Goal: Use online tool/utility: Utilize a website feature to perform a specific function

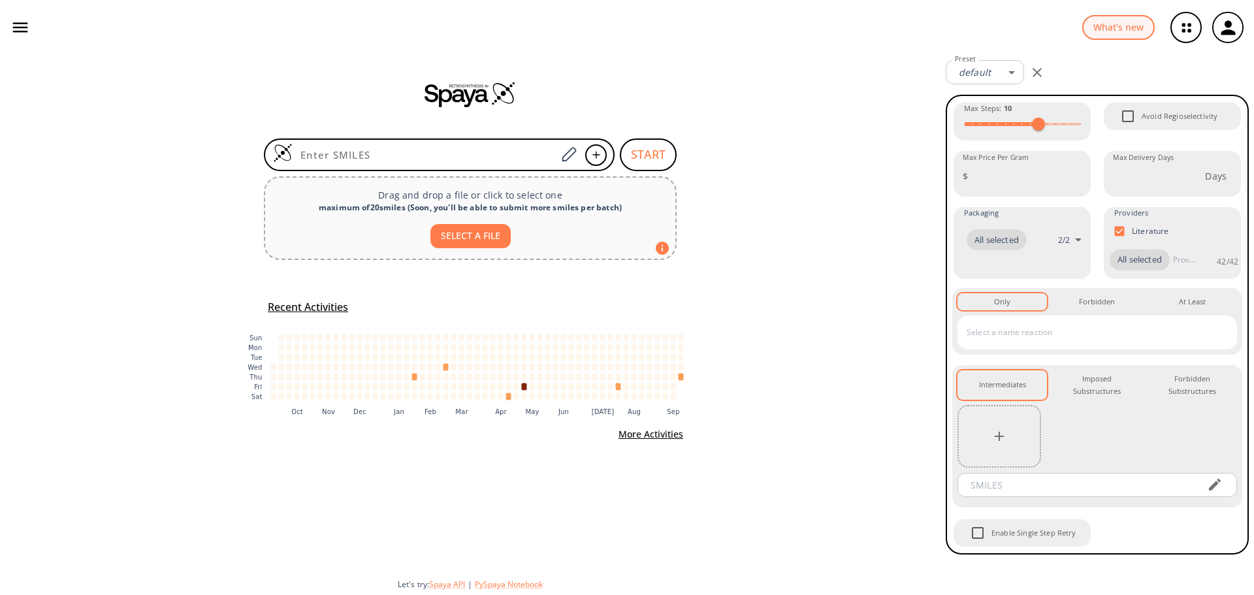
click at [485, 236] on button "SELECT A FILE" at bounding box center [470, 236] width 80 height 24
type input "C:\fakepath\L-054522.smi"
click at [474, 243] on button "SELECT A FILE" at bounding box center [470, 236] width 80 height 24
type input "C:\fakepath\L-054522.smi"
click at [481, 231] on button "SELECT A FILE" at bounding box center [470, 236] width 80 height 24
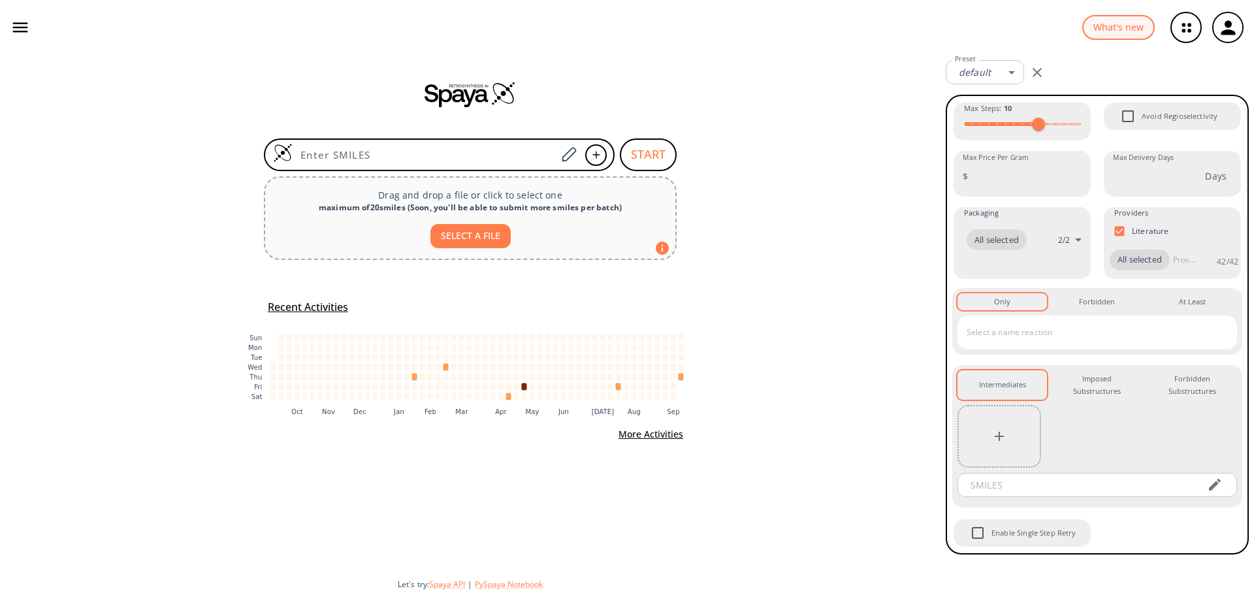
type input "C:\fakepath\L-054522.sdf"
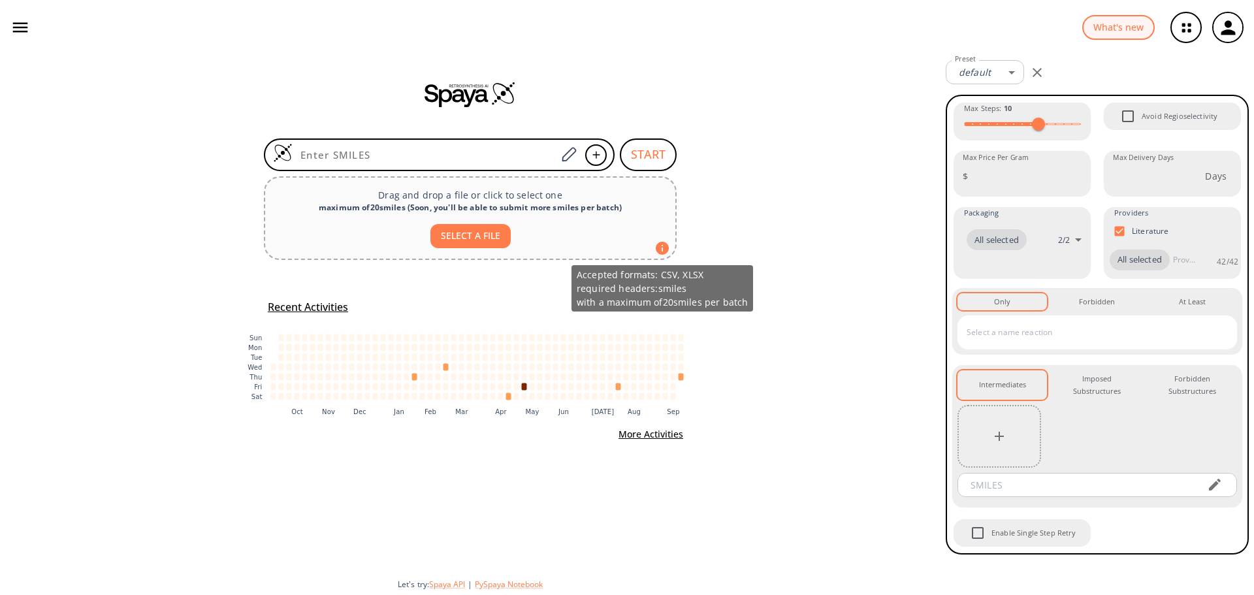
click at [664, 249] on icon at bounding box center [662, 248] width 13 height 13
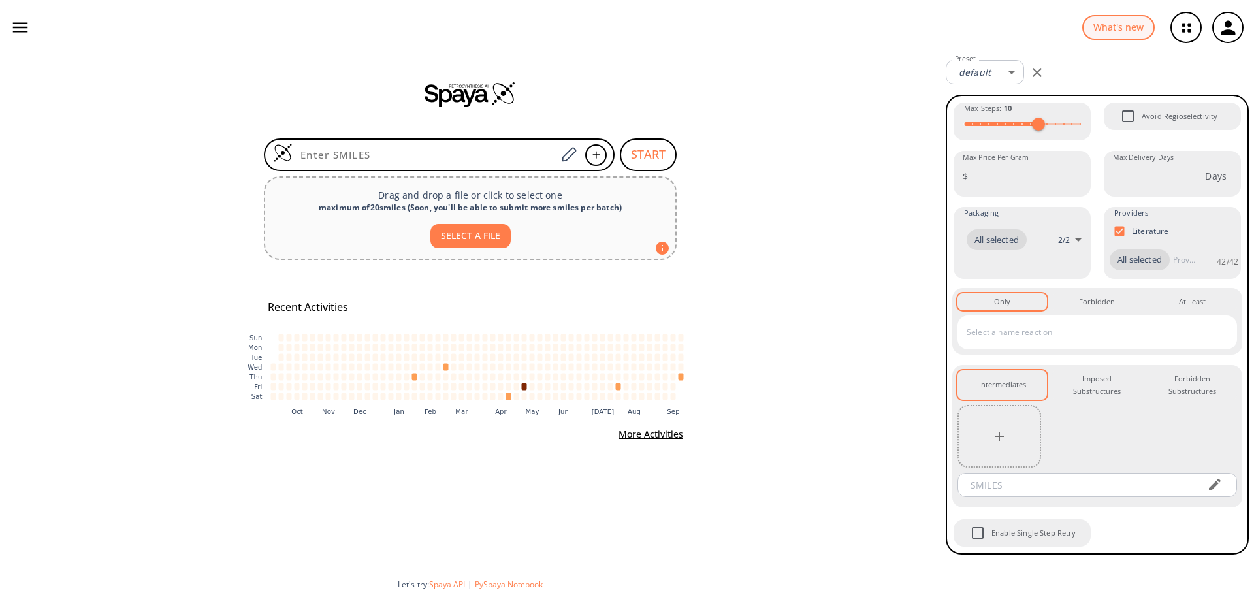
click at [468, 228] on button "SELECT A FILE" at bounding box center [470, 236] width 80 height 24
click at [489, 152] on input at bounding box center [425, 154] width 264 height 13
paste input "[H]c1c(c(c2c(c1[H])c(c(n2[H])[H])[C@@]([H])([C@]([H])(C(=O)N([H])[C@]([H])(C(=O…"
type input "[H]c1c(c(c2c(c1[H])c(c(n2[H])[H])[C@@]([H])([C@]([H])(C(=O)N([H])[C@]([H])(C(=O…"
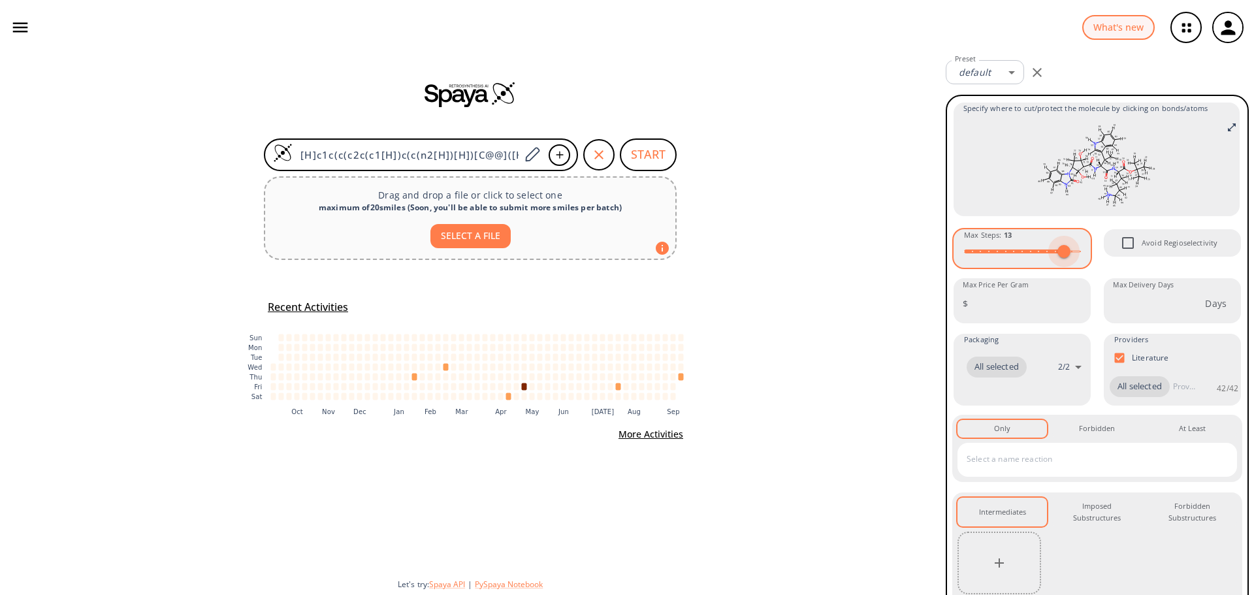
type input "15"
drag, startPoint x: 1069, startPoint y: 249, endPoint x: 1095, endPoint y: 248, distance: 26.8
click at [1095, 248] on div "Specify where to cut/protect the molecule by clicking on bonds/atoms Max Steps …" at bounding box center [1097, 388] width 290 height 574
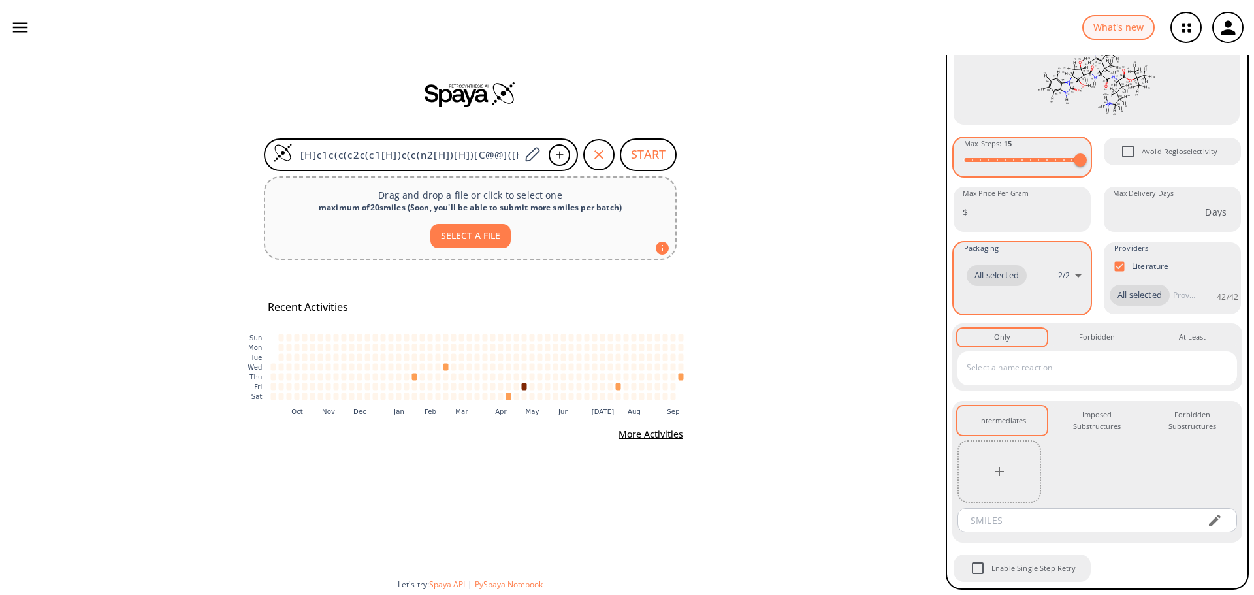
scroll to position [112, 0]
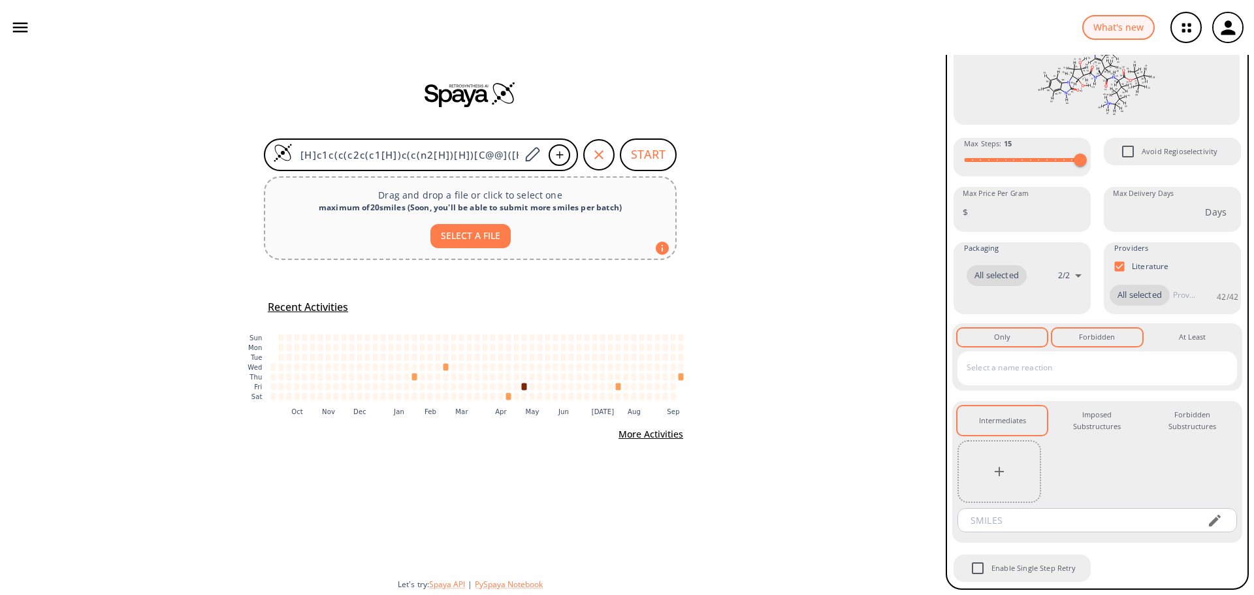
click at [1091, 337] on div "Forbidden 0" at bounding box center [1097, 337] width 36 height 12
click at [1180, 330] on button "At Least 0" at bounding box center [1192, 337] width 89 height 17
click at [1007, 332] on div "Only 0" at bounding box center [1002, 337] width 16 height 12
click at [1090, 423] on div "Imposed Substructures 0" at bounding box center [1097, 421] width 69 height 24
click at [1173, 423] on div "Forbidden Substructures 0" at bounding box center [1192, 421] width 69 height 24
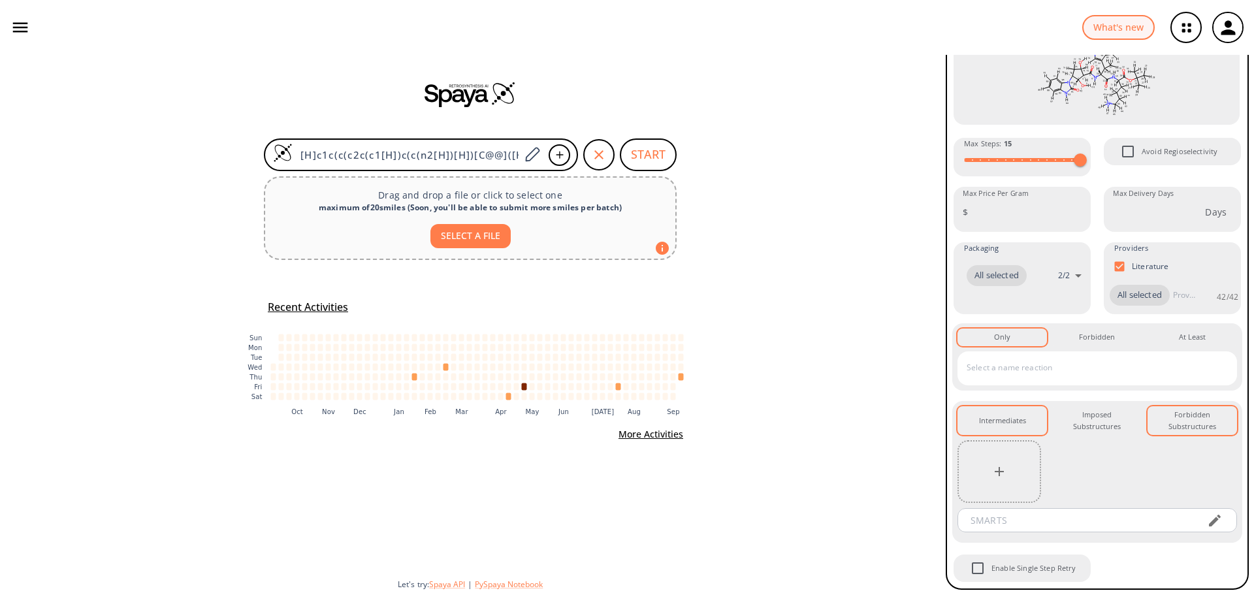
click at [1014, 422] on div "Intermediates 0" at bounding box center [1002, 421] width 47 height 12
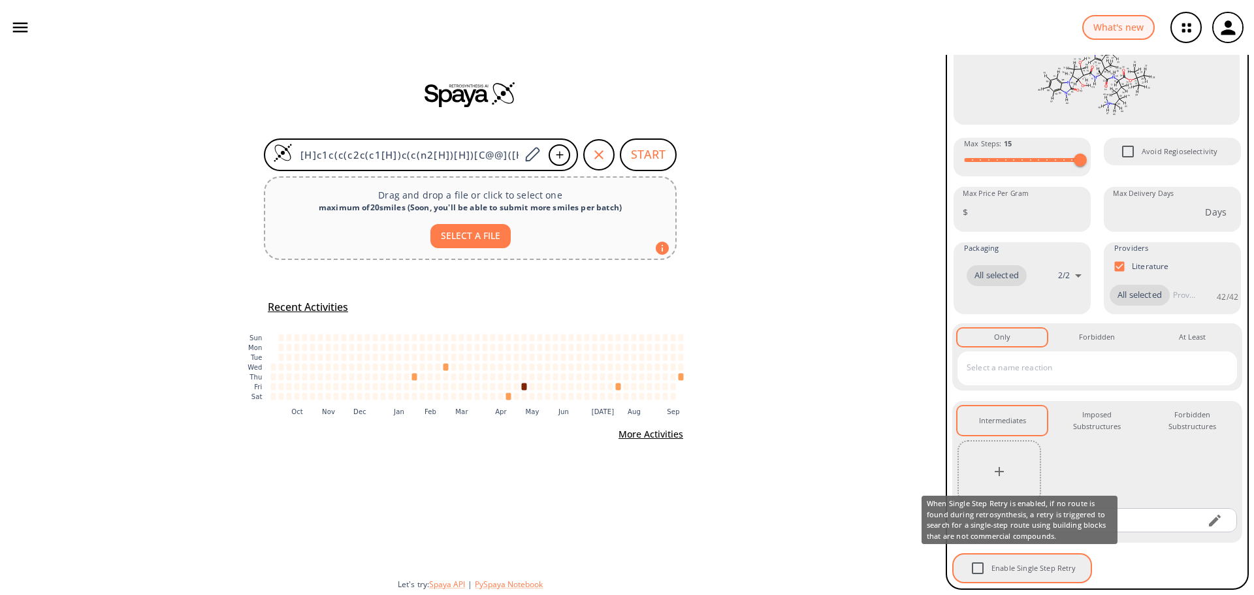
click at [982, 571] on input "Enable Single Step Retry" at bounding box center [977, 568] width 27 height 27
checkbox input "true"
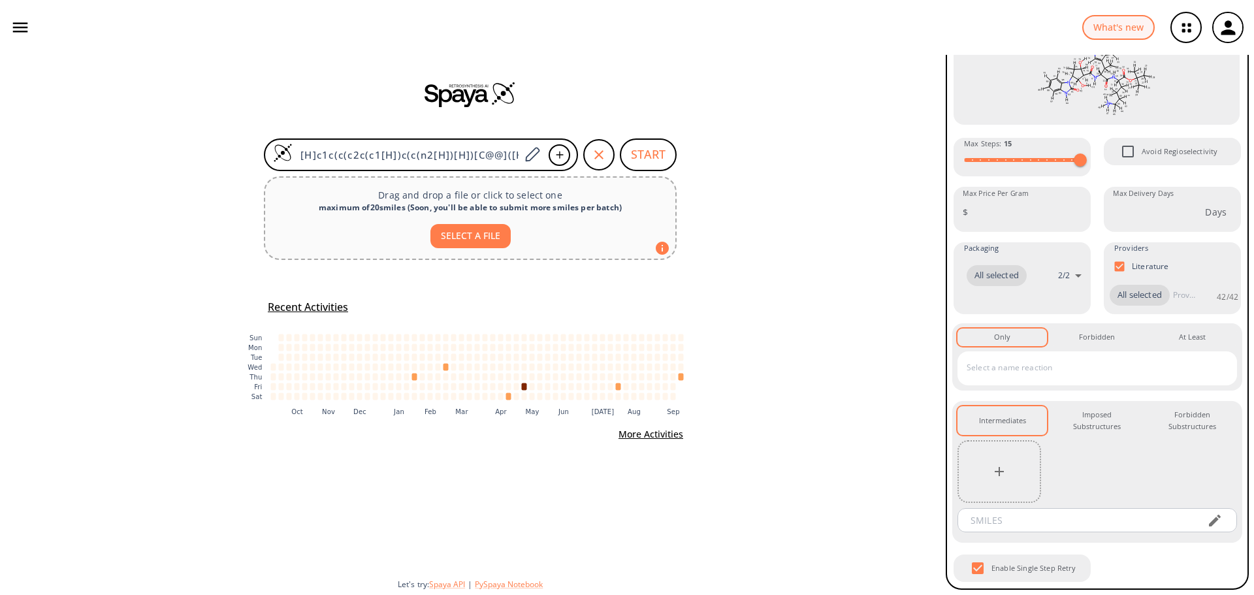
click at [477, 241] on button "SELECT A FILE" at bounding box center [470, 236] width 80 height 24
click at [670, 153] on button "START" at bounding box center [648, 154] width 57 height 33
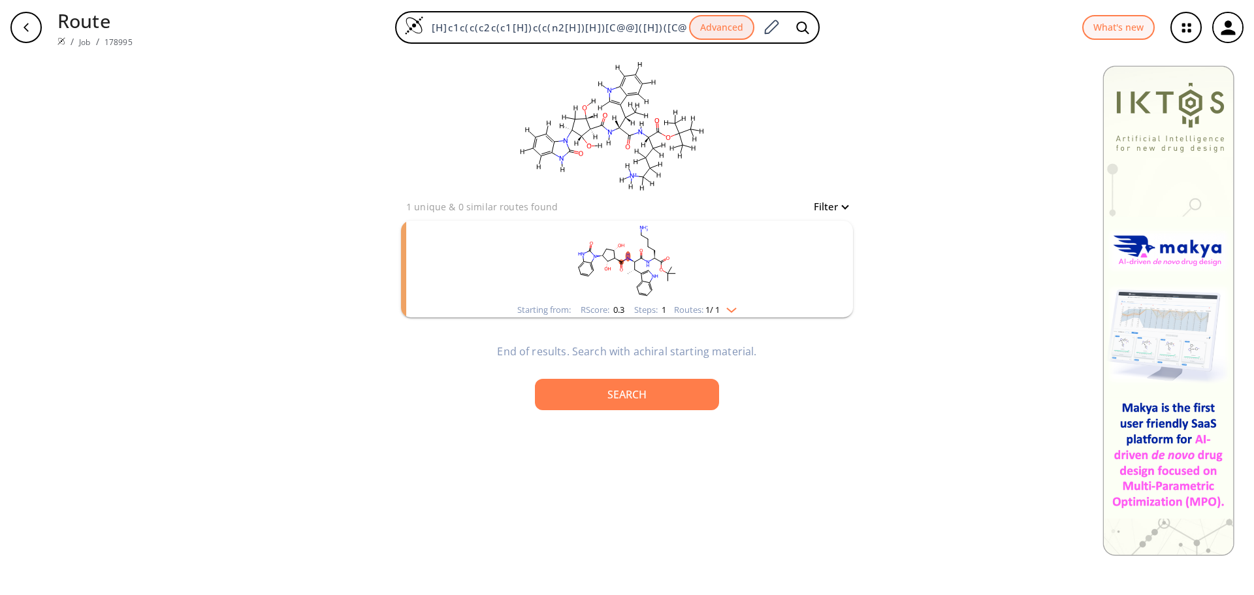
click at [616, 257] on ellipse "clusters" at bounding box center [615, 258] width 5 height 5
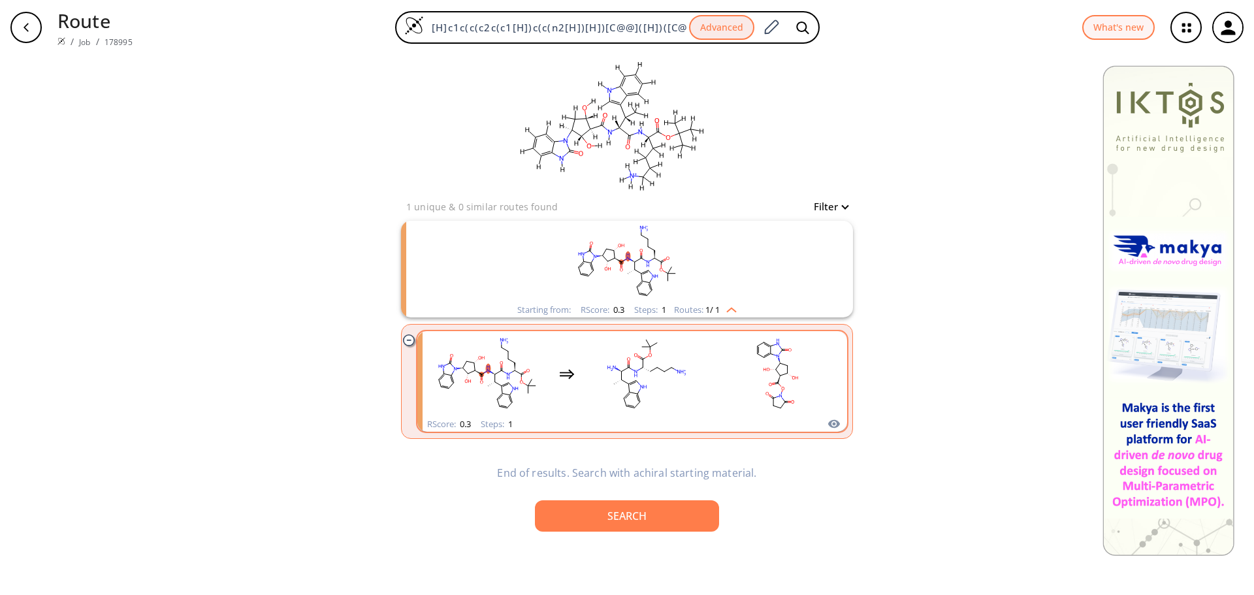
click at [621, 361] on rect "clusters" at bounding box center [647, 374] width 118 height 82
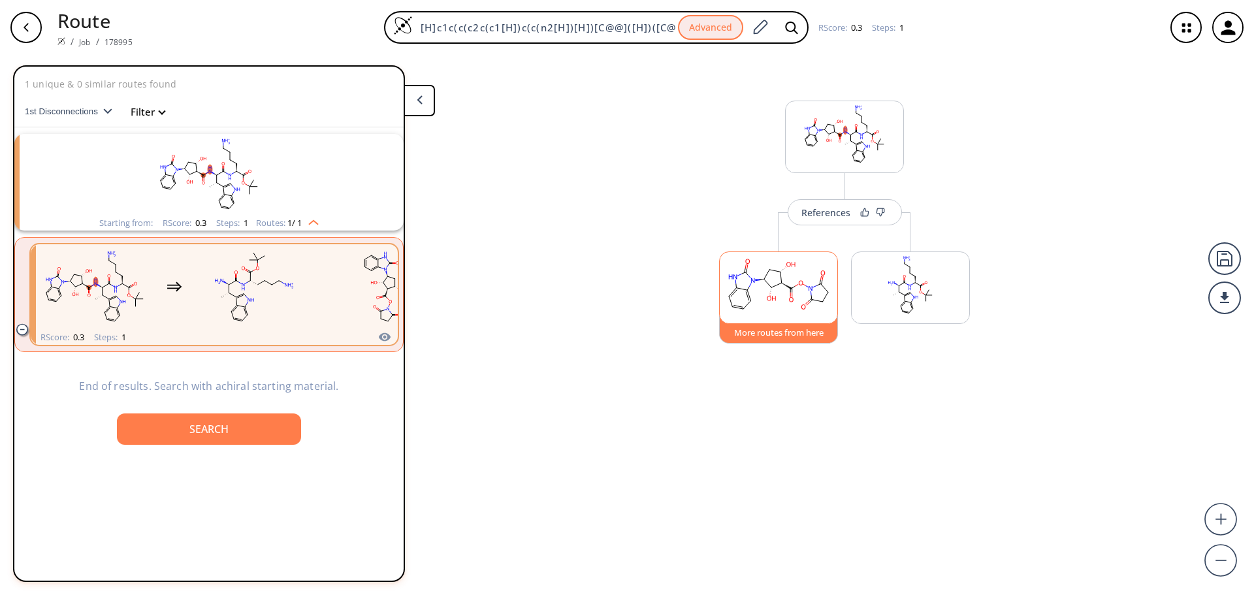
click at [774, 337] on button "More routes from here" at bounding box center [778, 330] width 119 height 28
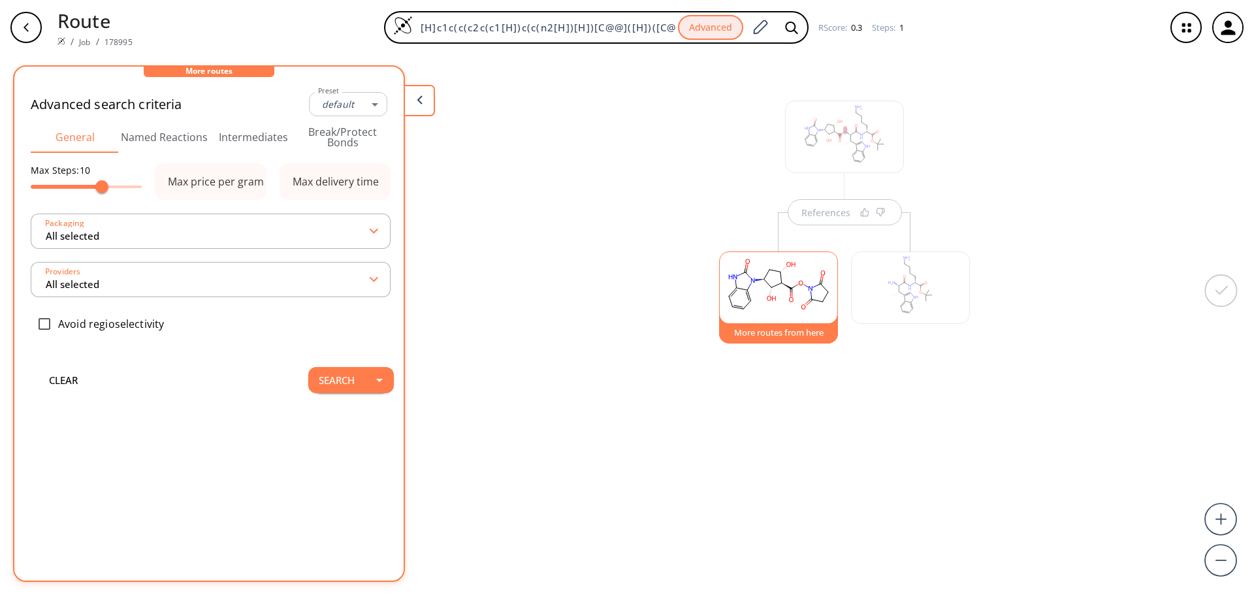
type input "-1"
type input "15"
type input "All selected"
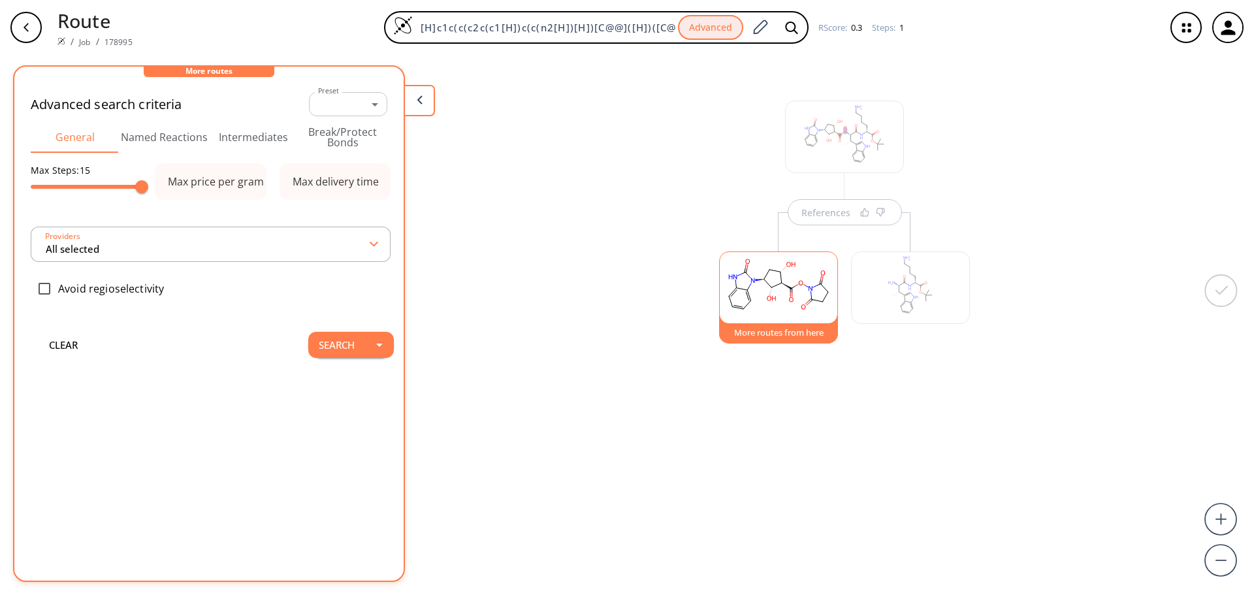
type input "All selected"
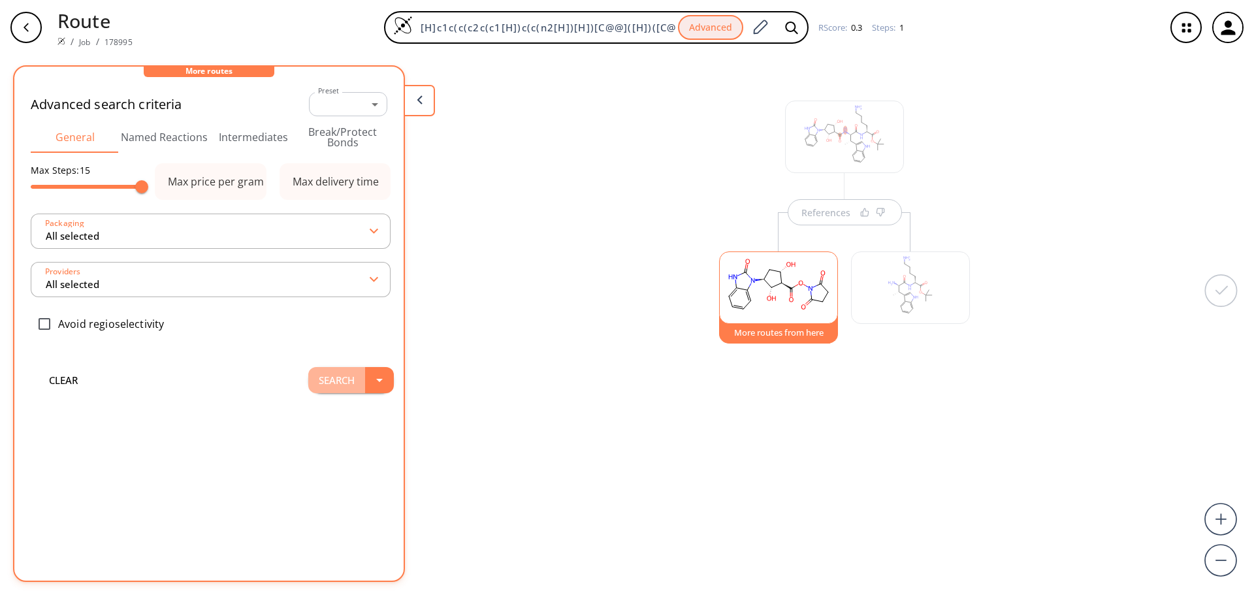
click at [346, 382] on button "Search" at bounding box center [336, 380] width 57 height 26
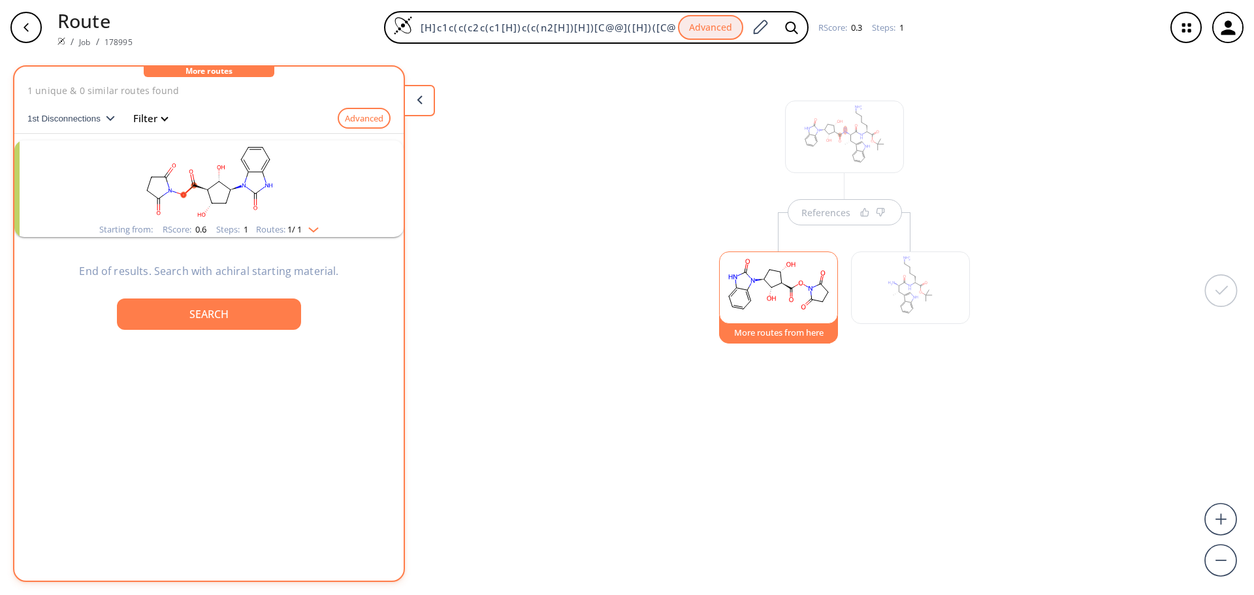
click at [170, 187] on rect "clusters" at bounding box center [209, 181] width 340 height 82
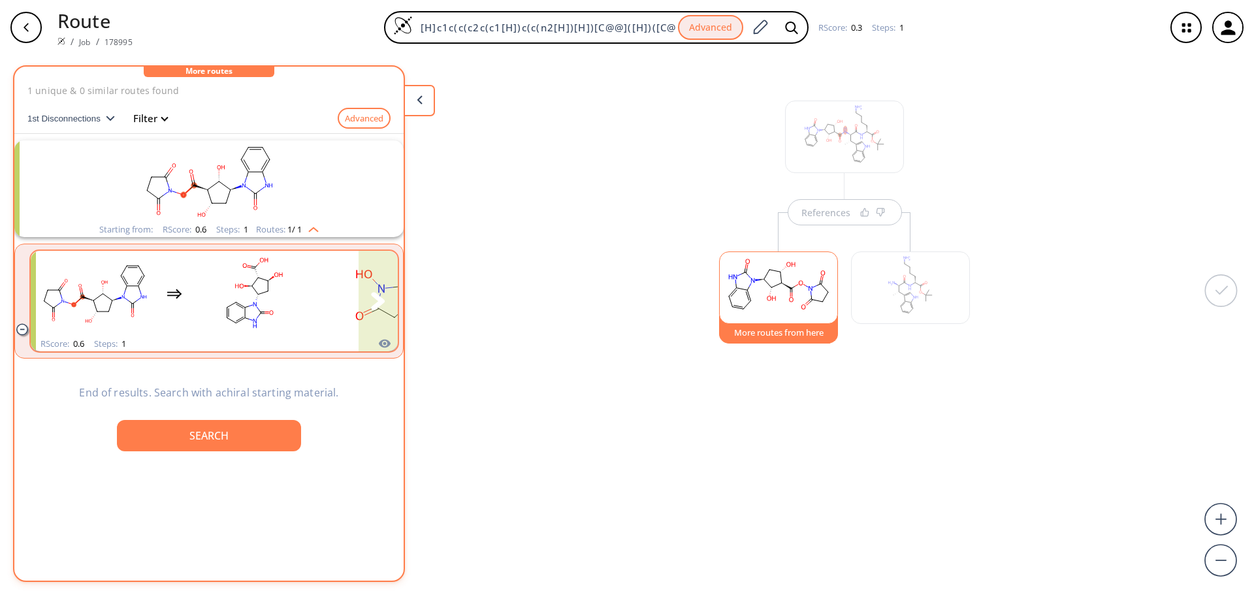
drag, startPoint x: 195, startPoint y: 296, endPoint x: 190, endPoint y: 279, distance: 17.8
click at [190, 279] on div "clusters" at bounding box center [240, 294] width 408 height 86
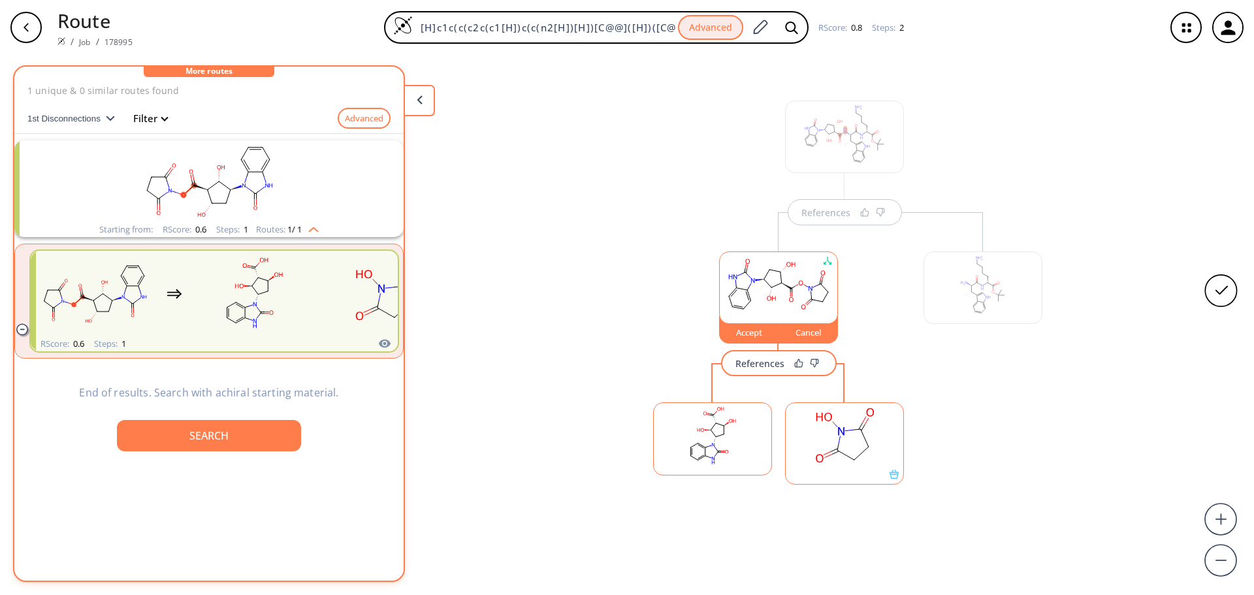
click at [752, 336] on div "Accept" at bounding box center [749, 333] width 59 height 8
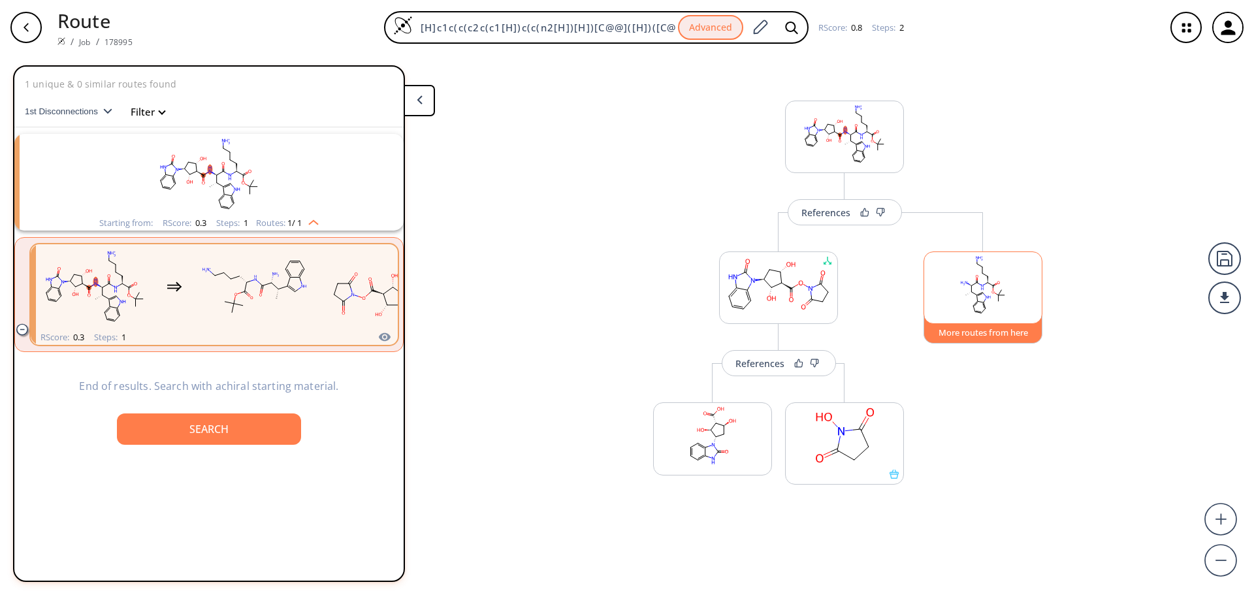
click at [998, 334] on button "More routes from here" at bounding box center [983, 330] width 119 height 28
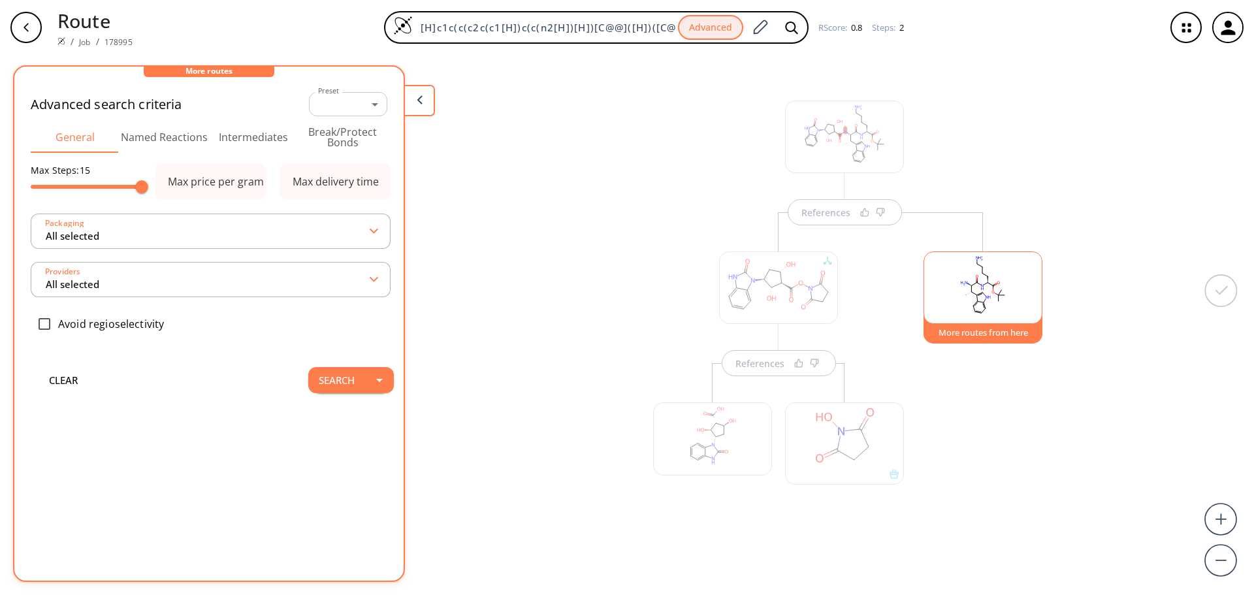
type input "All selected"
click at [339, 381] on button "Search" at bounding box center [336, 380] width 57 height 26
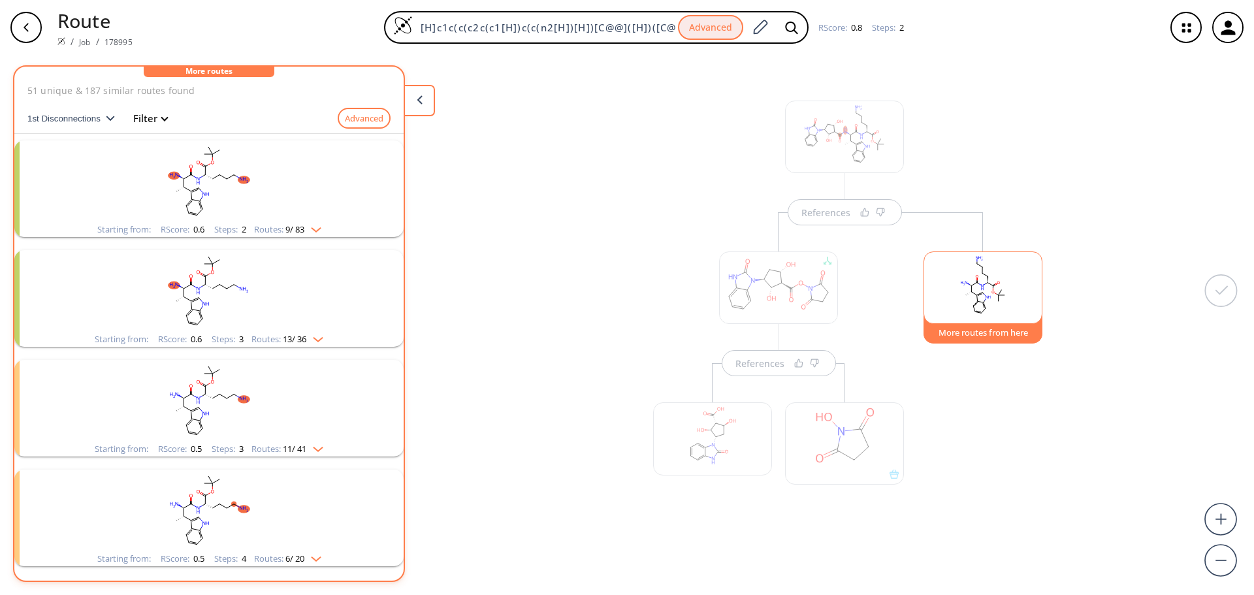
click at [133, 198] on rect "clusters" at bounding box center [209, 181] width 340 height 82
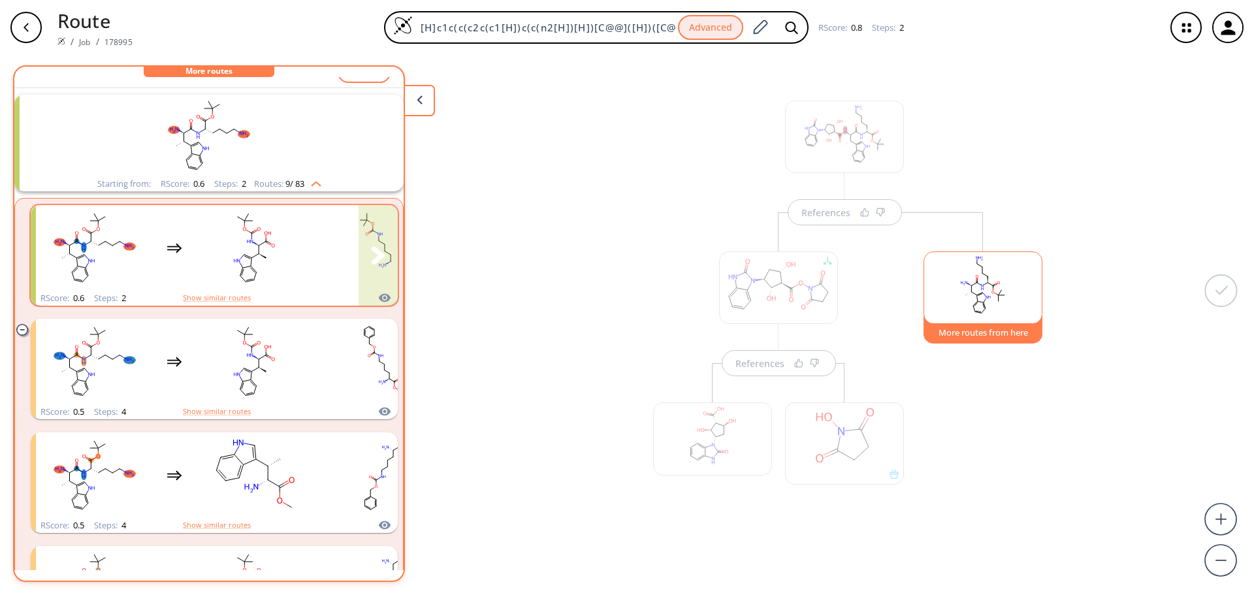
scroll to position [65, 0]
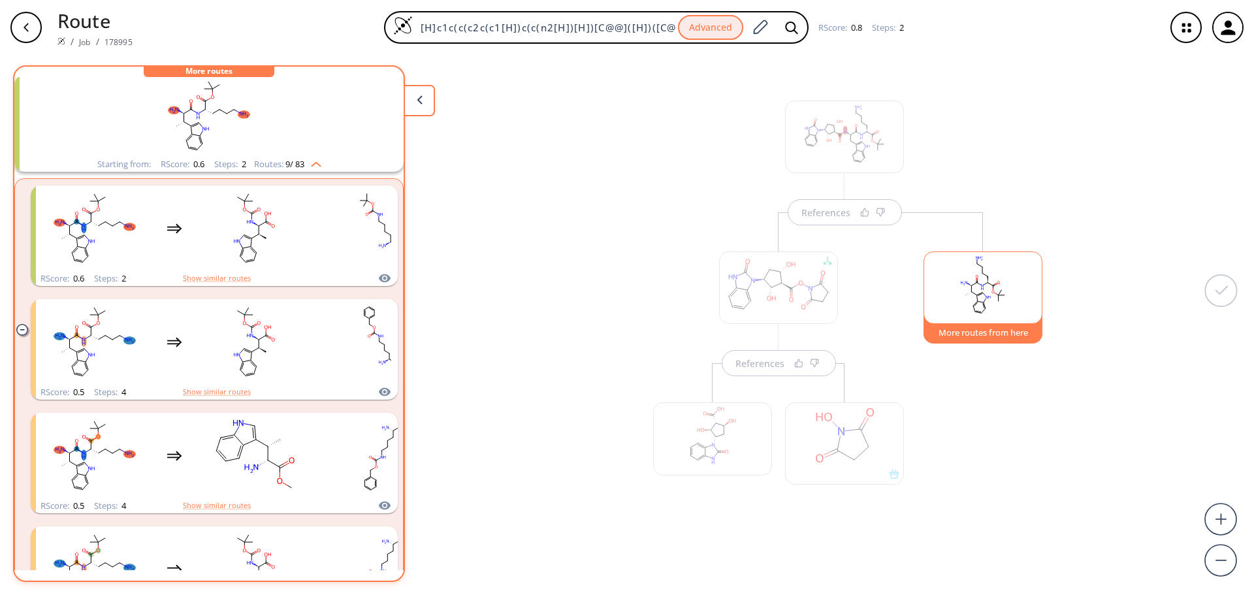
click at [205, 107] on icon "clusters" at bounding box center [205, 105] width 0 height 8
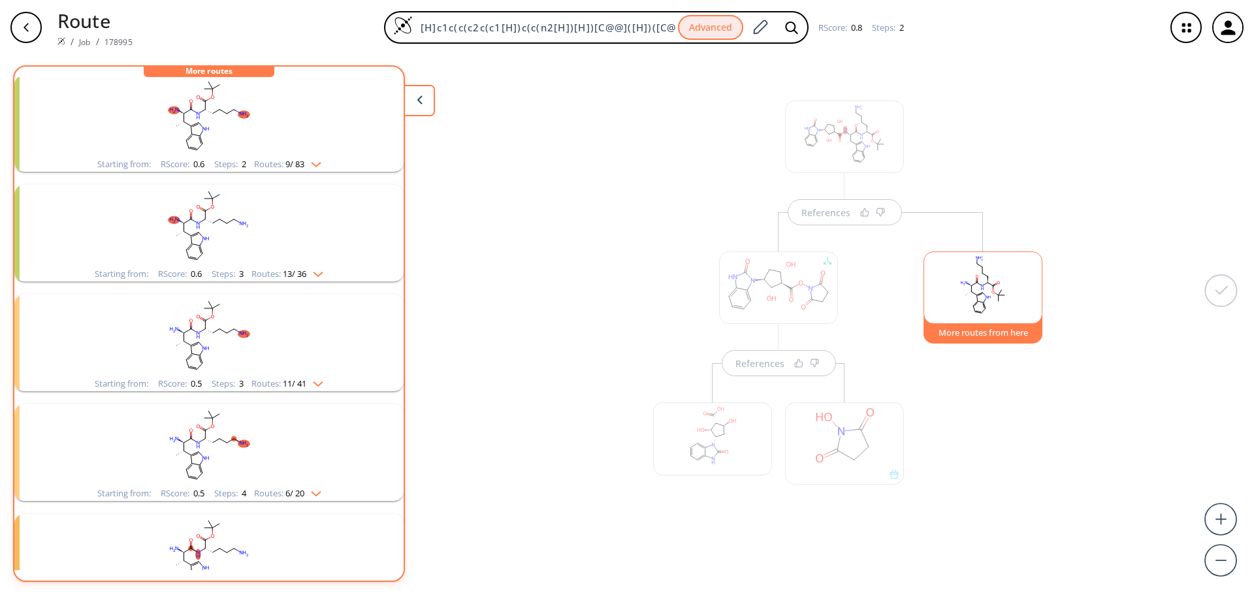
click at [200, 222] on icon "clusters" at bounding box center [201, 222] width 3 height 2
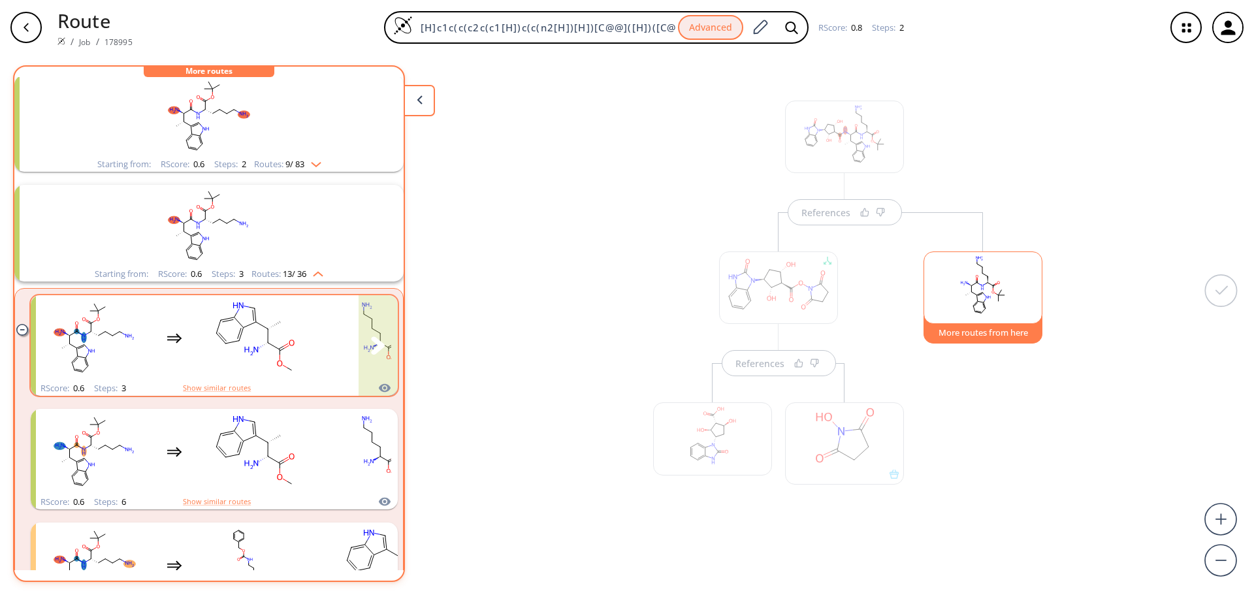
click at [196, 316] on rect "clusters" at bounding box center [254, 338] width 118 height 82
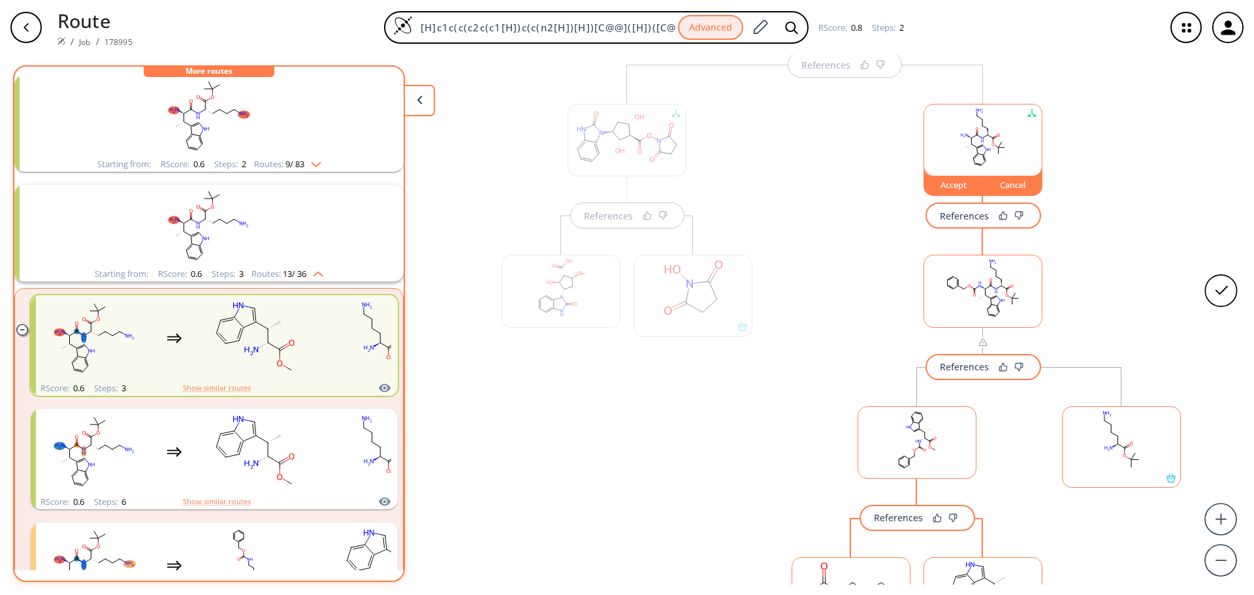
scroll to position [137, 0]
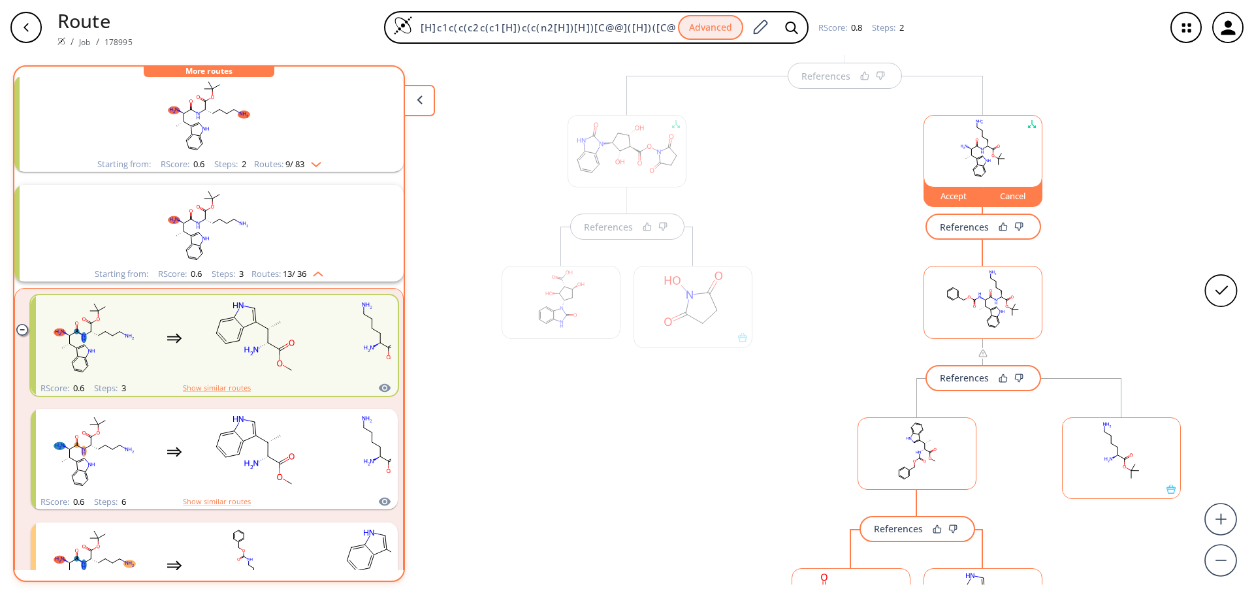
click at [956, 199] on div "Accept" at bounding box center [953, 196] width 59 height 8
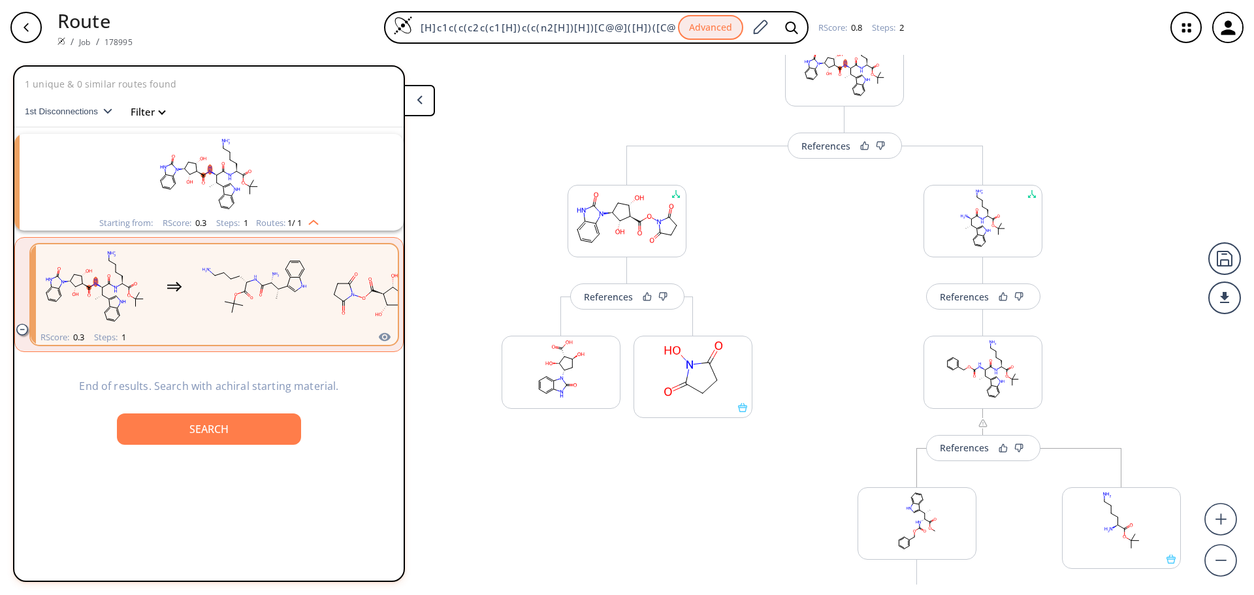
scroll to position [131, 0]
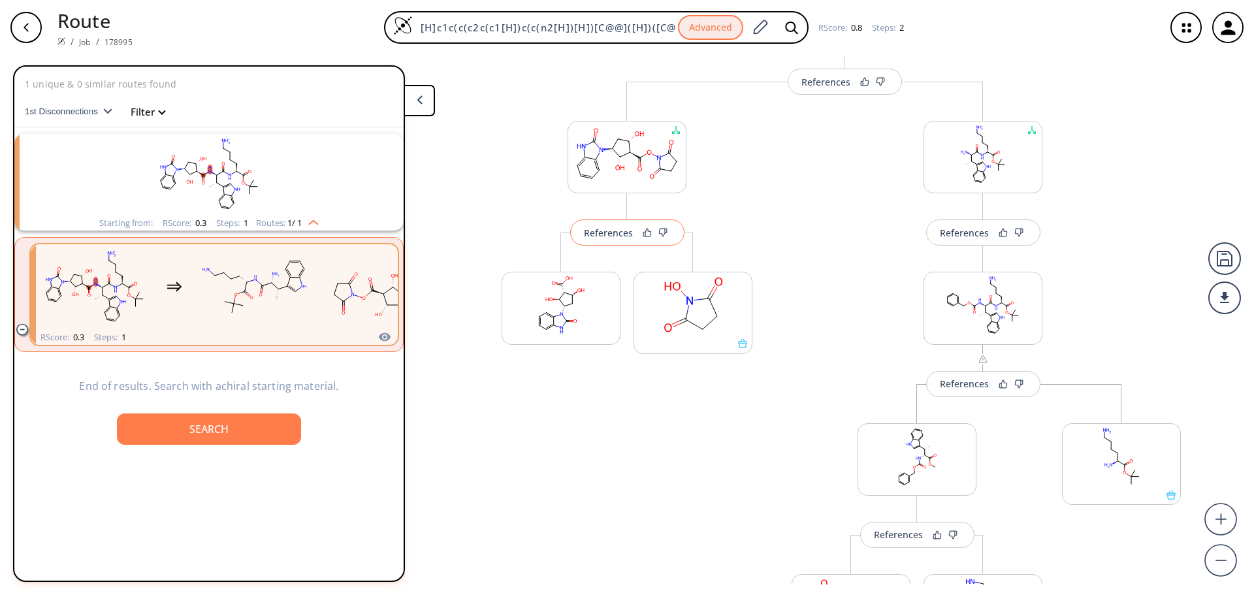
click at [613, 234] on div "References" at bounding box center [608, 233] width 49 height 8
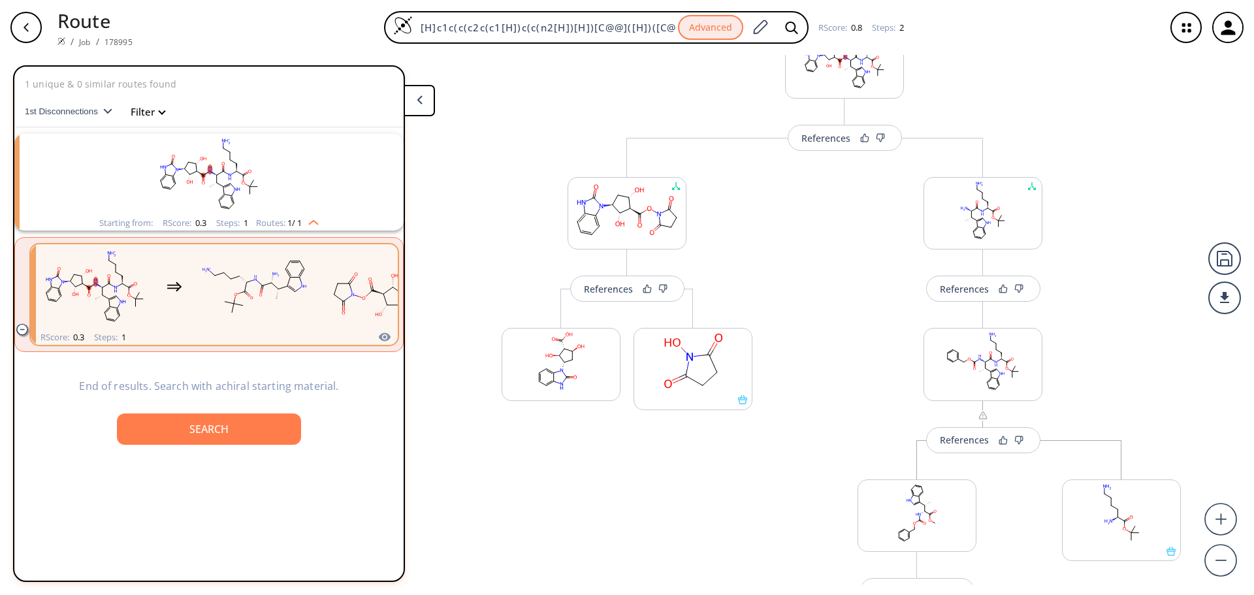
scroll to position [0, 0]
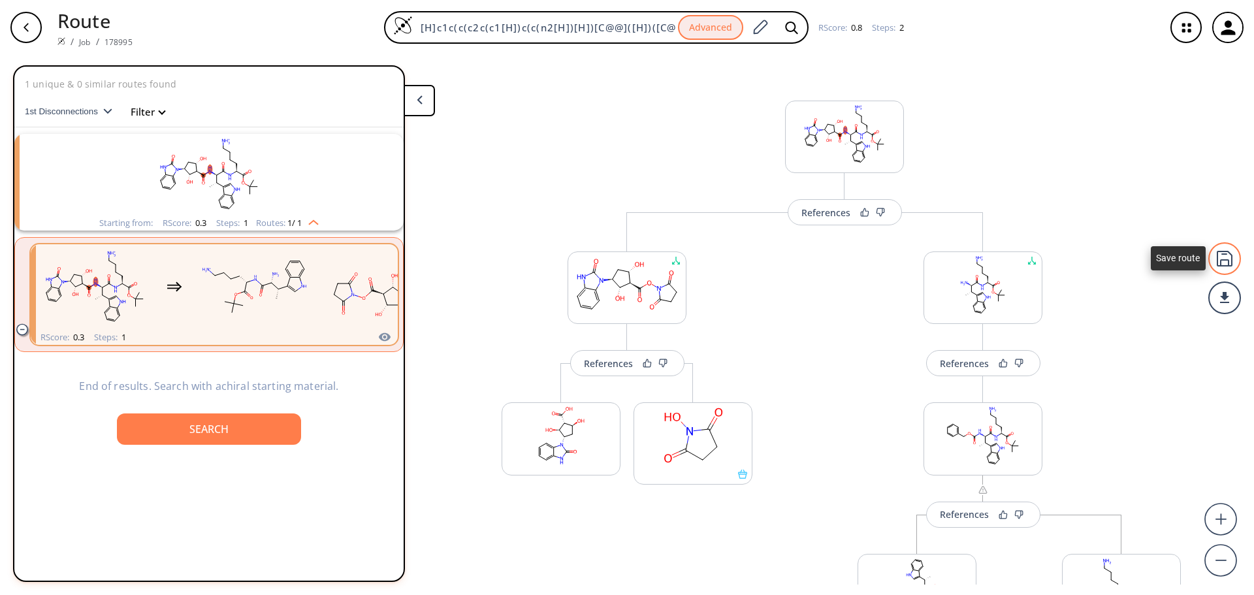
click at [1225, 263] on div at bounding box center [1224, 258] width 33 height 33
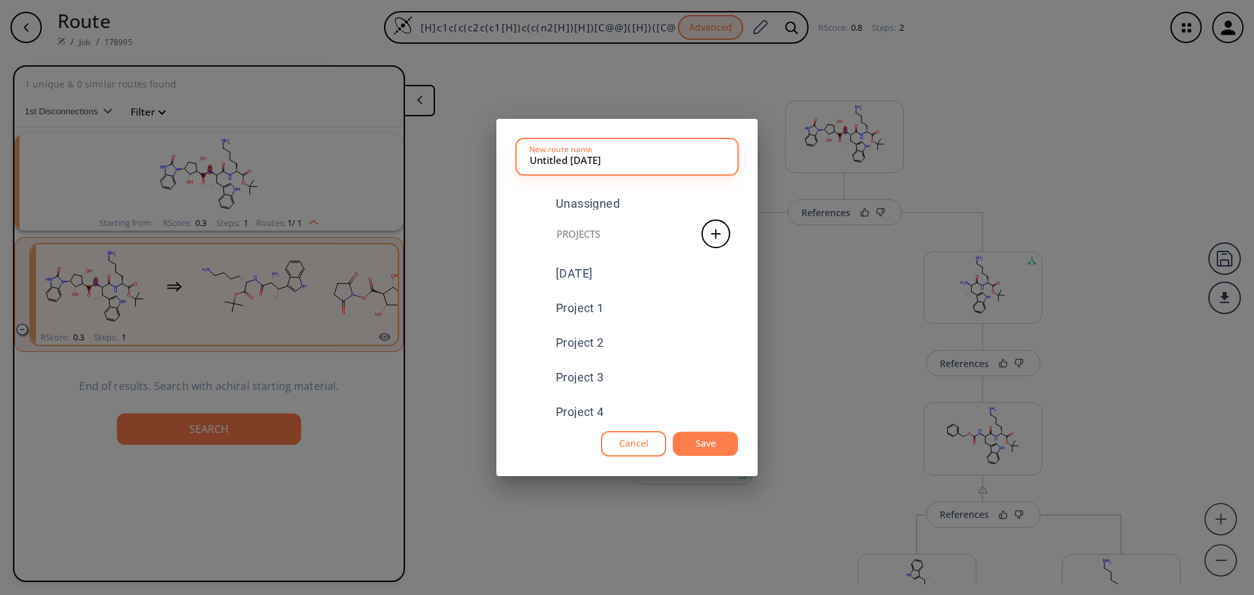
click at [699, 447] on button "Save" at bounding box center [705, 444] width 65 height 24
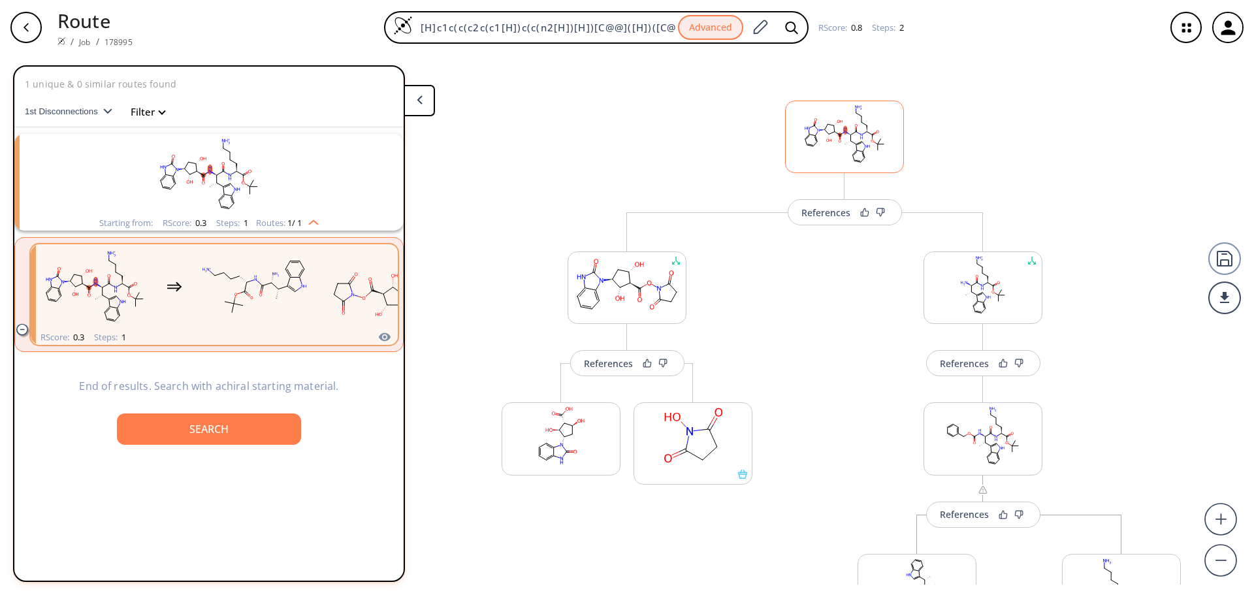
click at [850, 142] on rect at bounding box center [845, 134] width 118 height 67
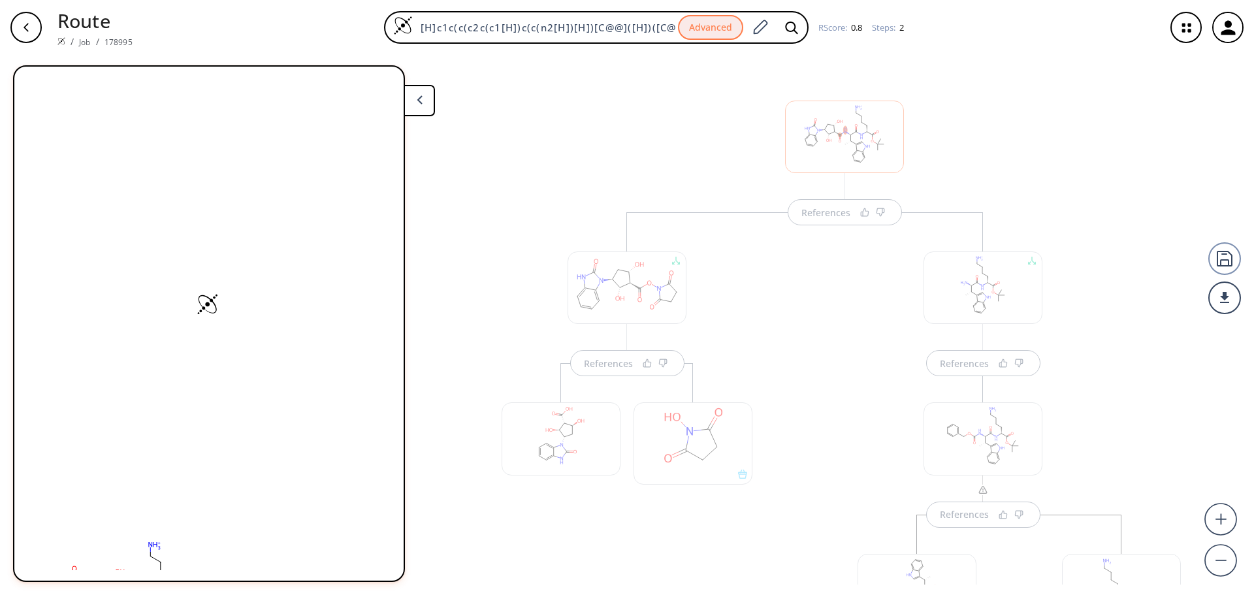
scroll to position [7, 0]
click at [850, 142] on div at bounding box center [844, 130] width 119 height 73
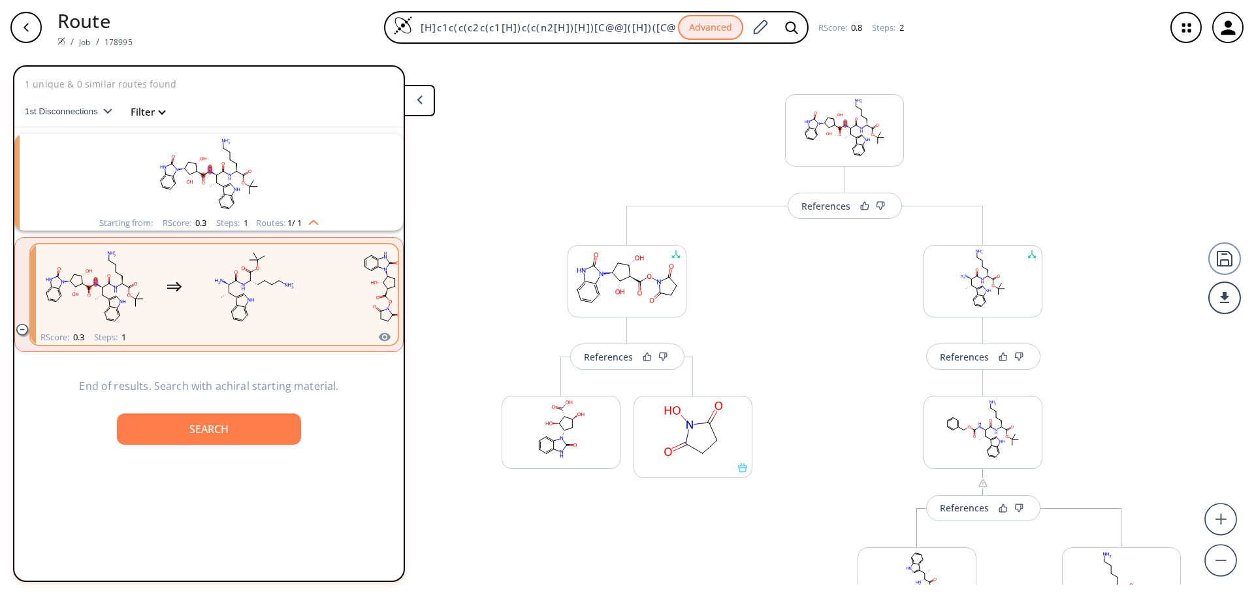
click at [203, 163] on rect "clusters" at bounding box center [209, 175] width 340 height 82
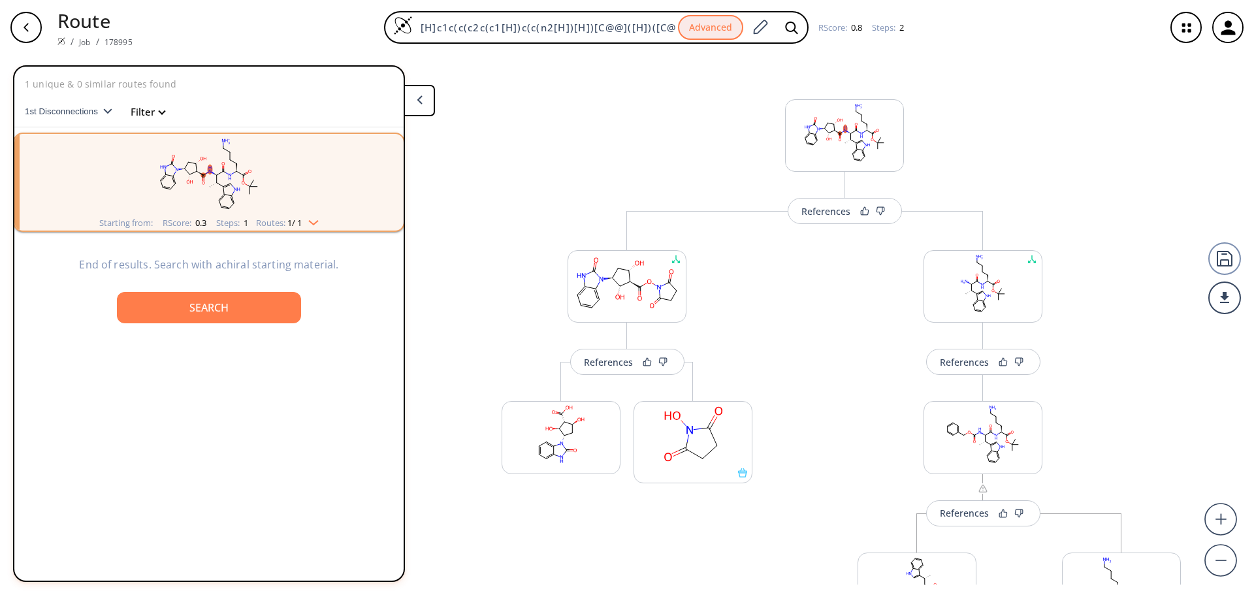
scroll to position [0, 0]
